Goal: Task Accomplishment & Management: Manage account settings

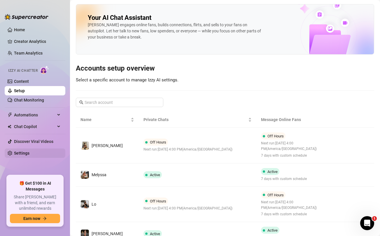
click at [22, 155] on link "Settings" at bounding box center [21, 153] width 15 height 5
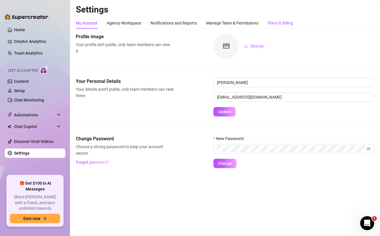
click at [283, 22] on div "Plans & Billing" at bounding box center [280, 23] width 25 height 6
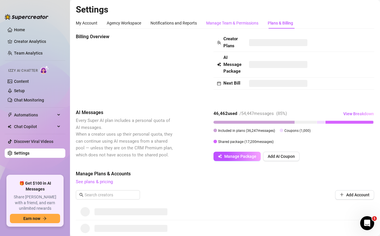
click at [221, 21] on div "Manage Team & Permissions" at bounding box center [232, 23] width 52 height 6
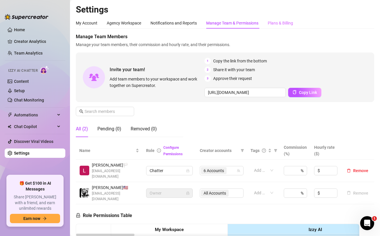
click at [277, 27] on div "Plans & Billing" at bounding box center [280, 23] width 25 height 11
